Goal: Task Accomplishment & Management: Manage account settings

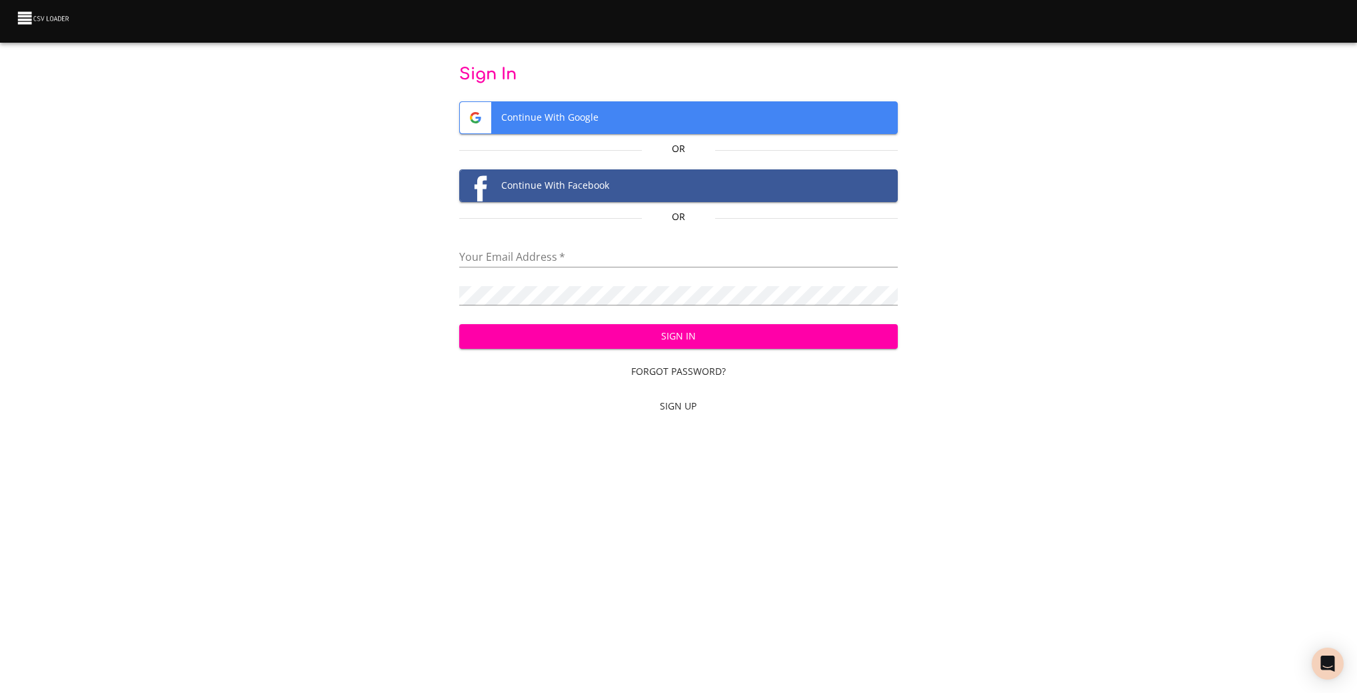
click at [674, 137] on div "Or" at bounding box center [678, 150] width 73 height 27
click at [677, 117] on span "Continue With Google" at bounding box center [678, 117] width 437 height 31
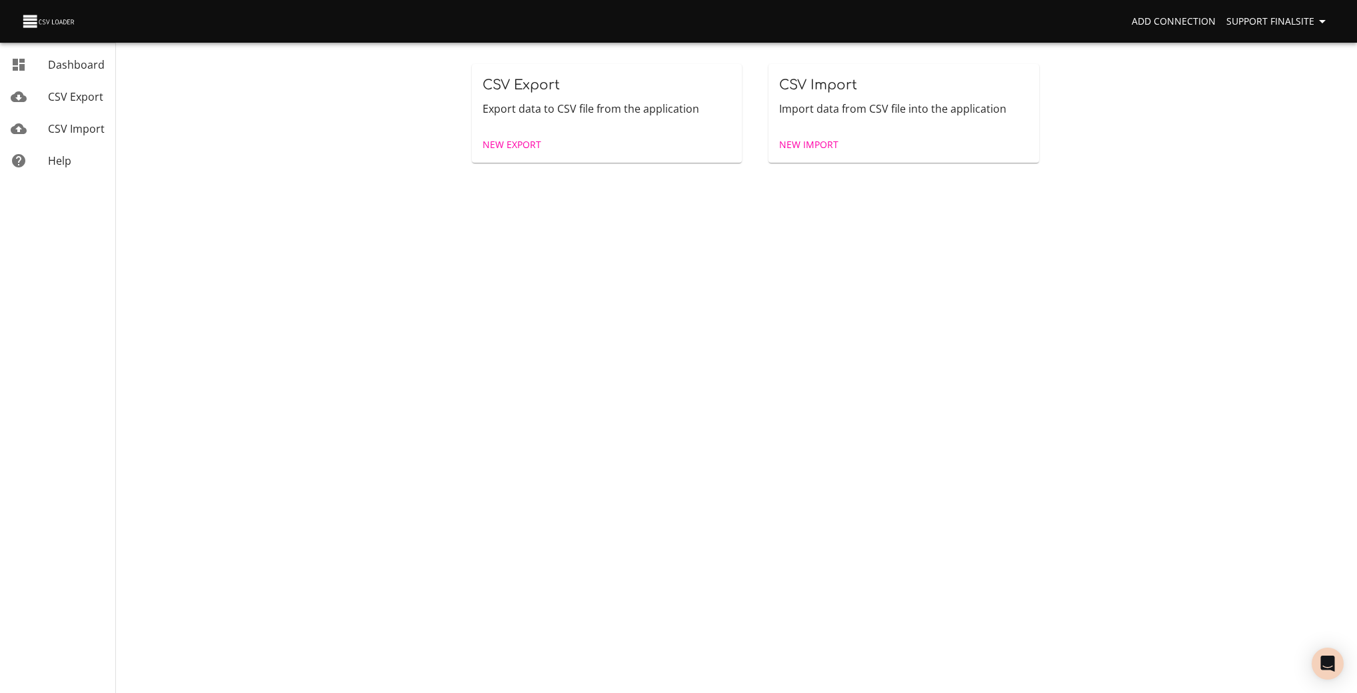
click at [1283, 22] on span "Support Finalsite" at bounding box center [1278, 21] width 104 height 17
click at [1284, 105] on link "Billing" at bounding box center [1294, 99] width 85 height 24
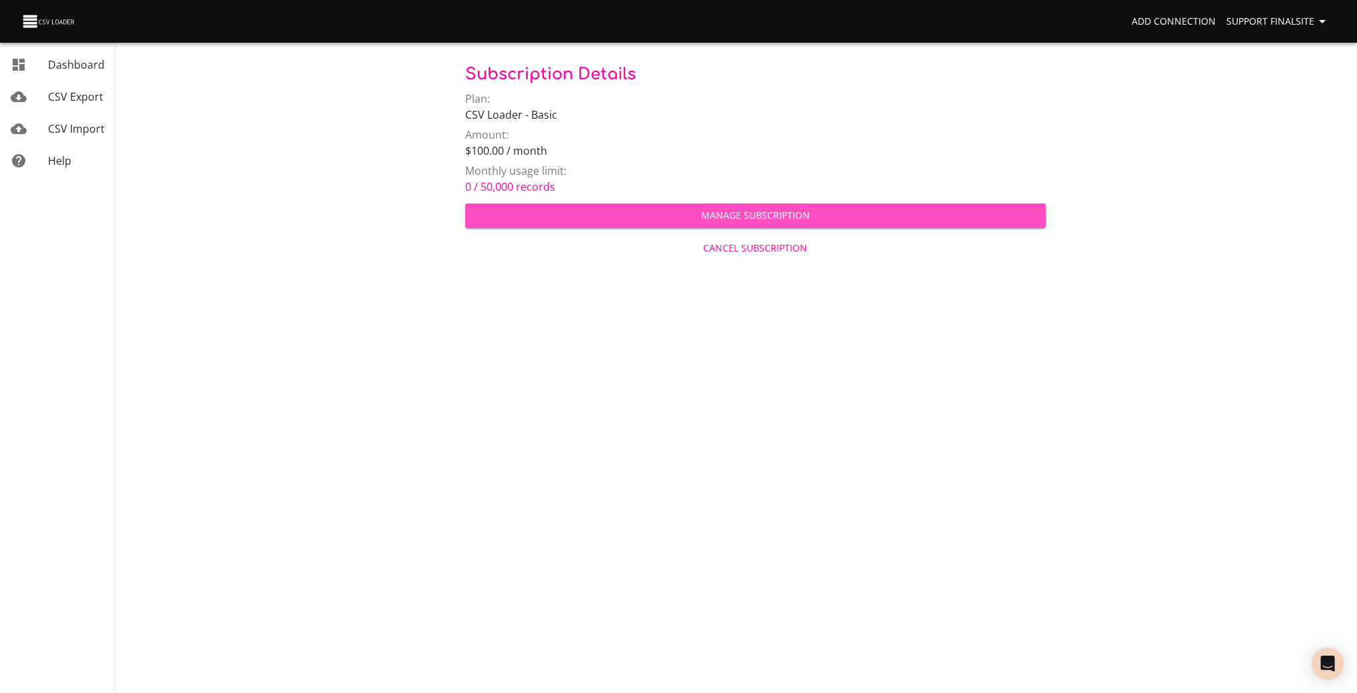
click at [755, 211] on span "Manage Subscription" at bounding box center [755, 215] width 559 height 17
